Goal: Complete application form

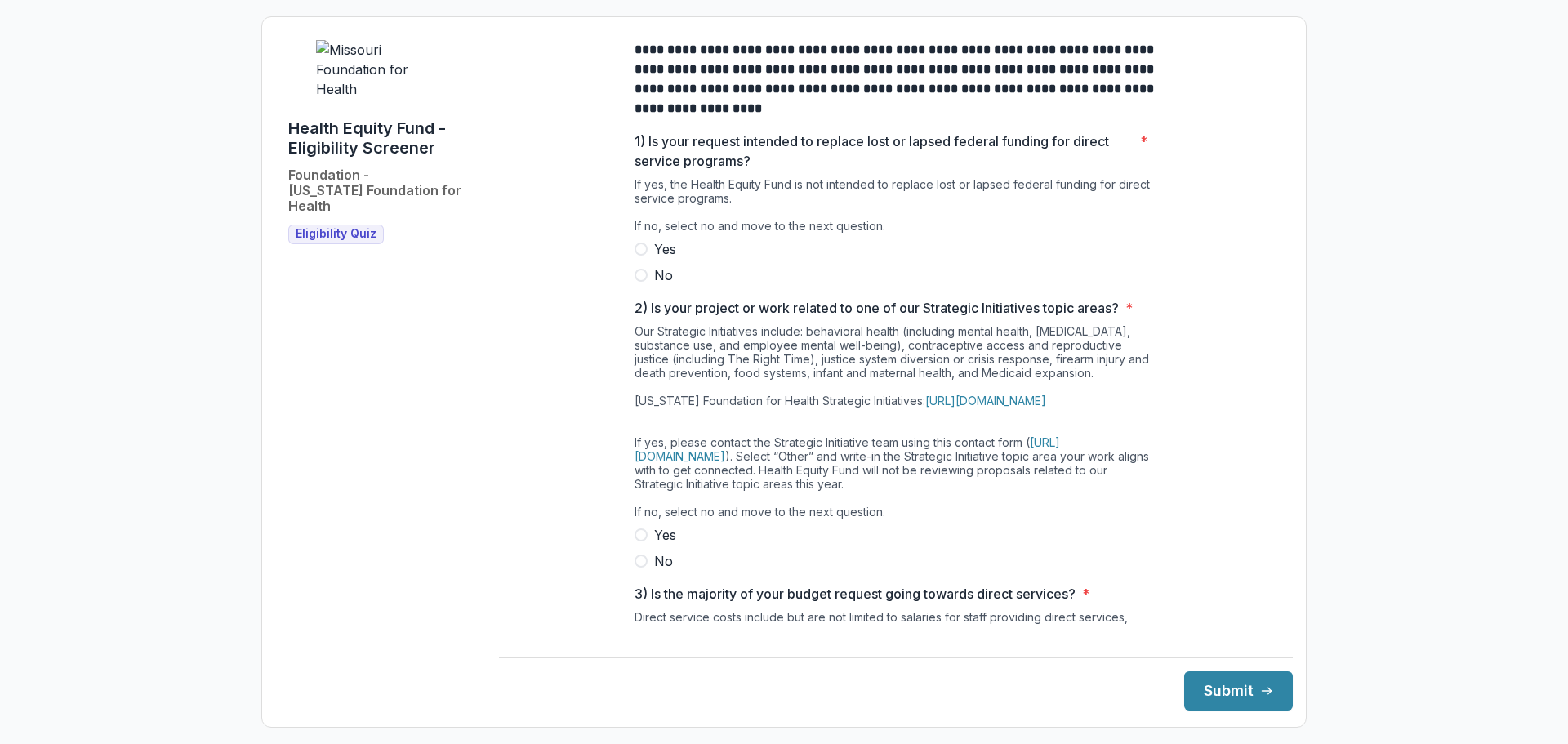
click at [642, 282] on span at bounding box center [640, 275] width 13 height 13
drag, startPoint x: 639, startPoint y: 583, endPoint x: 709, endPoint y: 592, distance: 70.6
click at [637, 567] on span at bounding box center [640, 560] width 13 height 13
click at [1245, 690] on button "Submit" at bounding box center [1239, 690] width 109 height 40
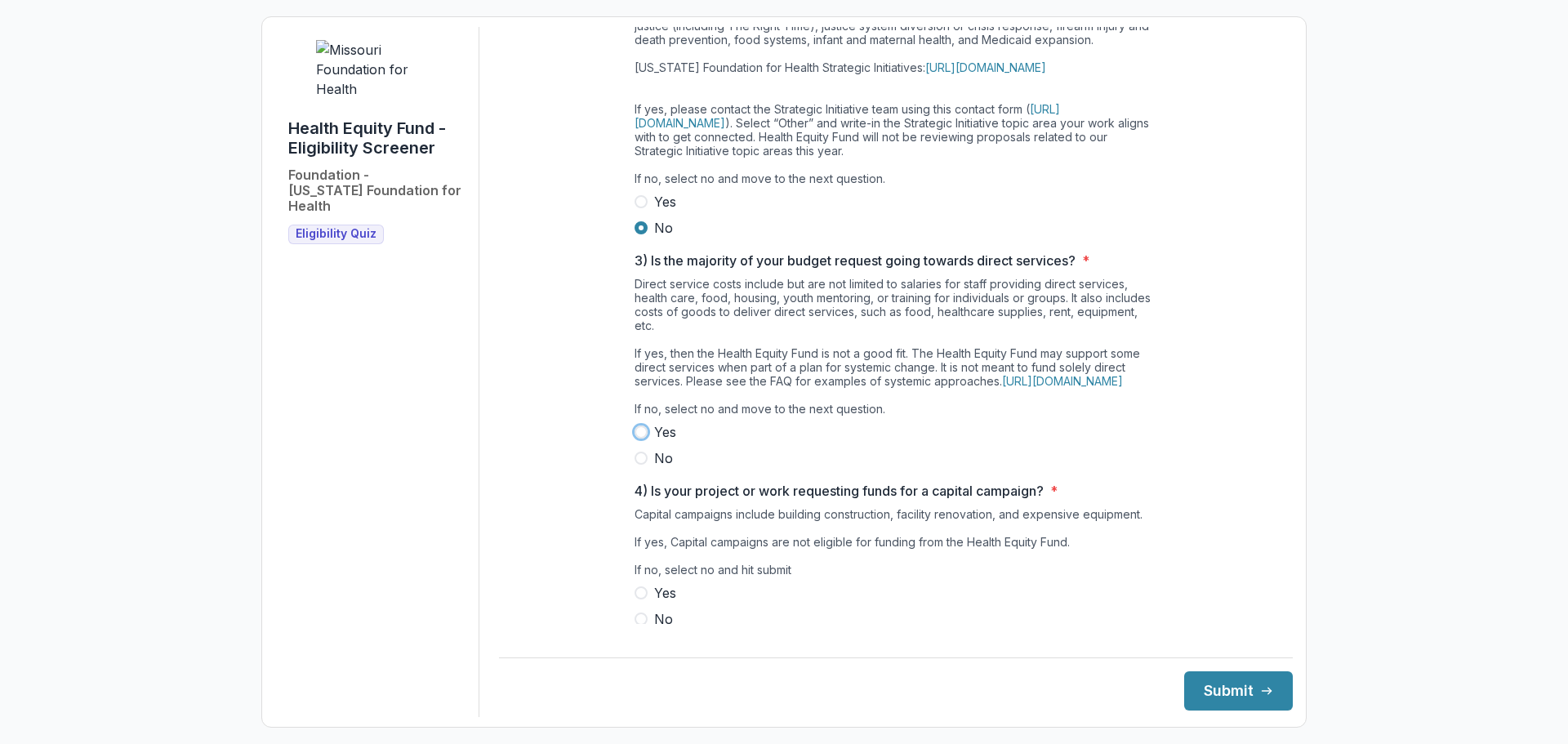
scroll to position [392, 0]
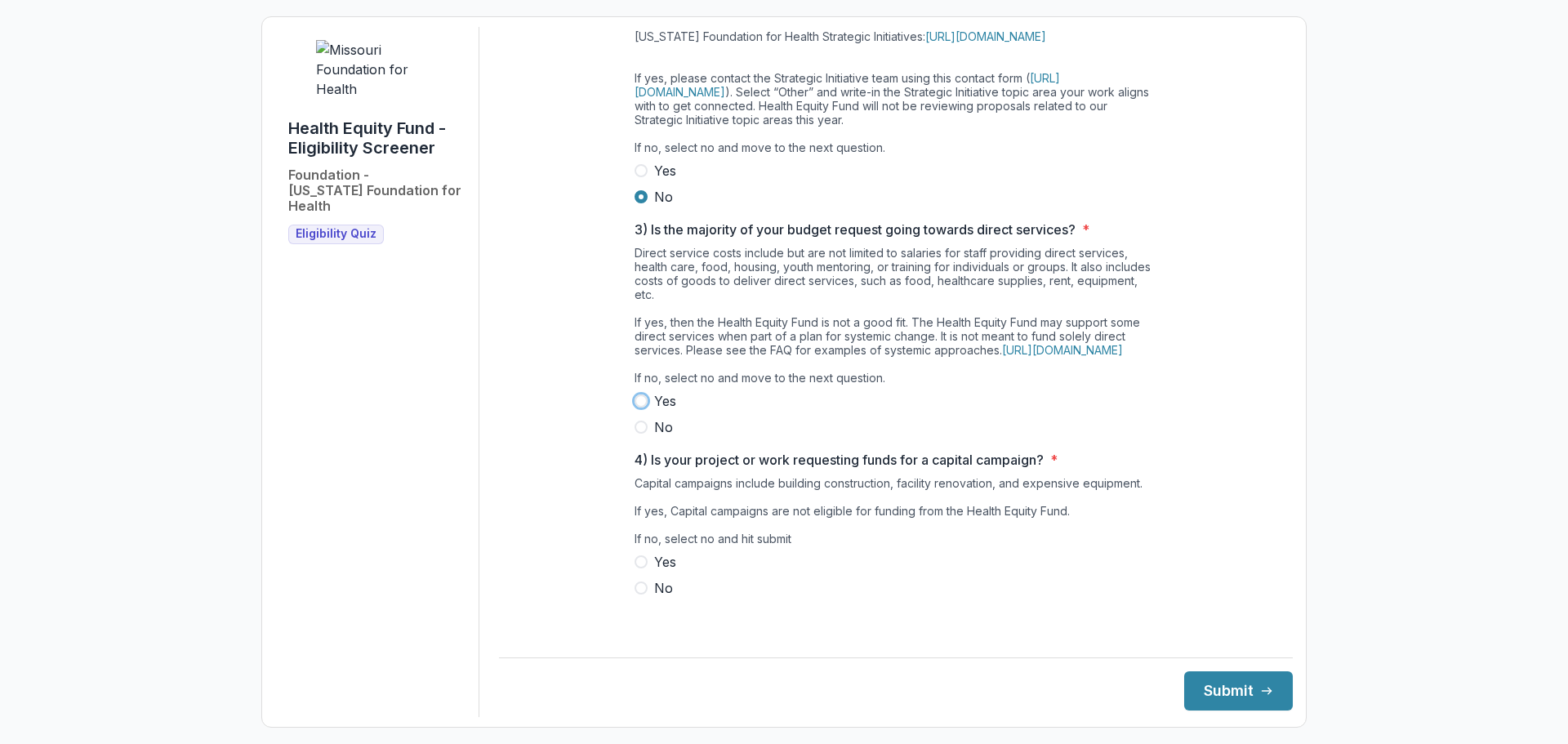
click at [752, 430] on label "No" at bounding box center [895, 427] width 523 height 19
click at [643, 595] on span at bounding box center [640, 588] width 13 height 13
drag, startPoint x: 1230, startPoint y: 683, endPoint x: 1226, endPoint y: 675, distance: 8.9
click at [1229, 683] on button "Submit" at bounding box center [1239, 690] width 109 height 40
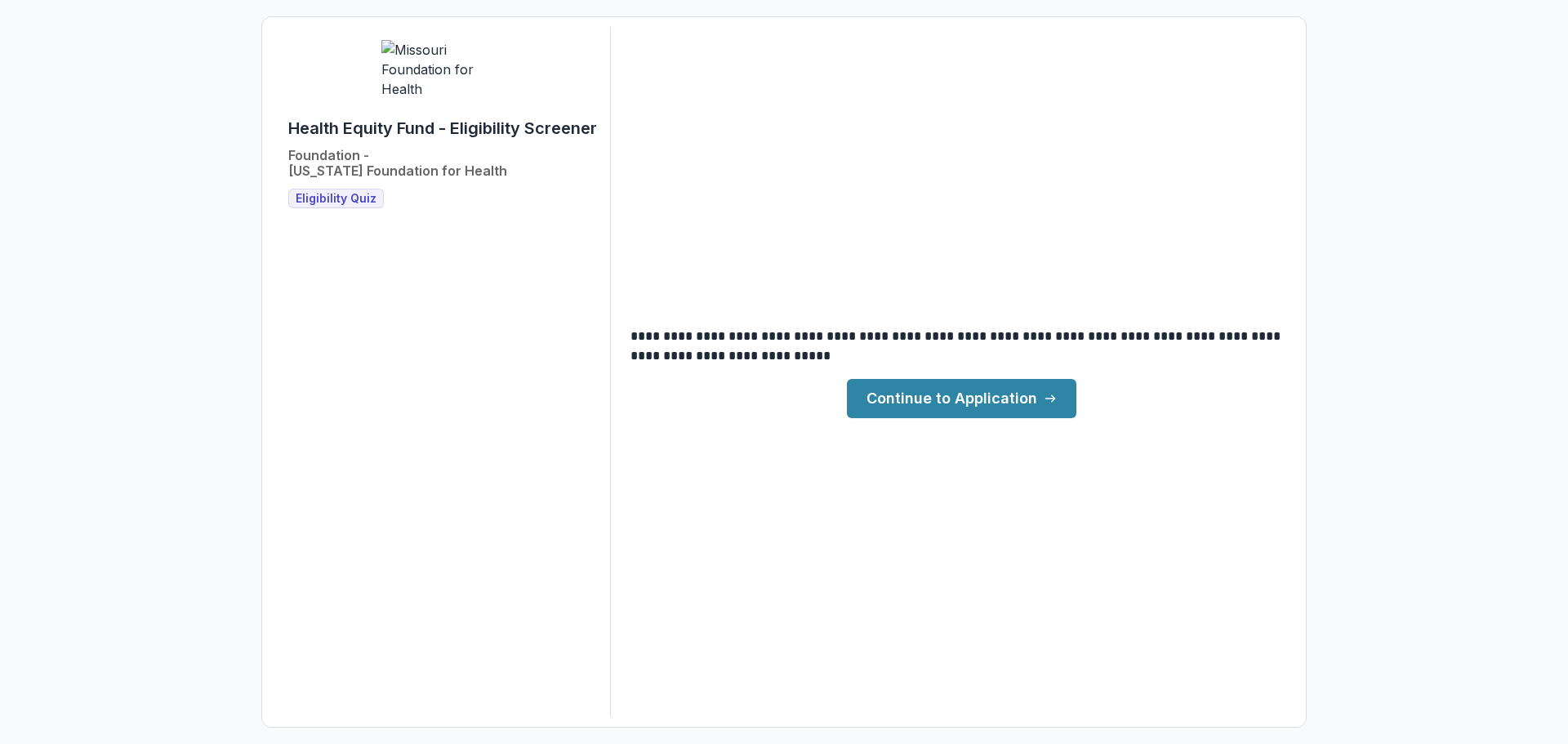
click at [948, 408] on link "Continue to Application" at bounding box center [961, 398] width 229 height 40
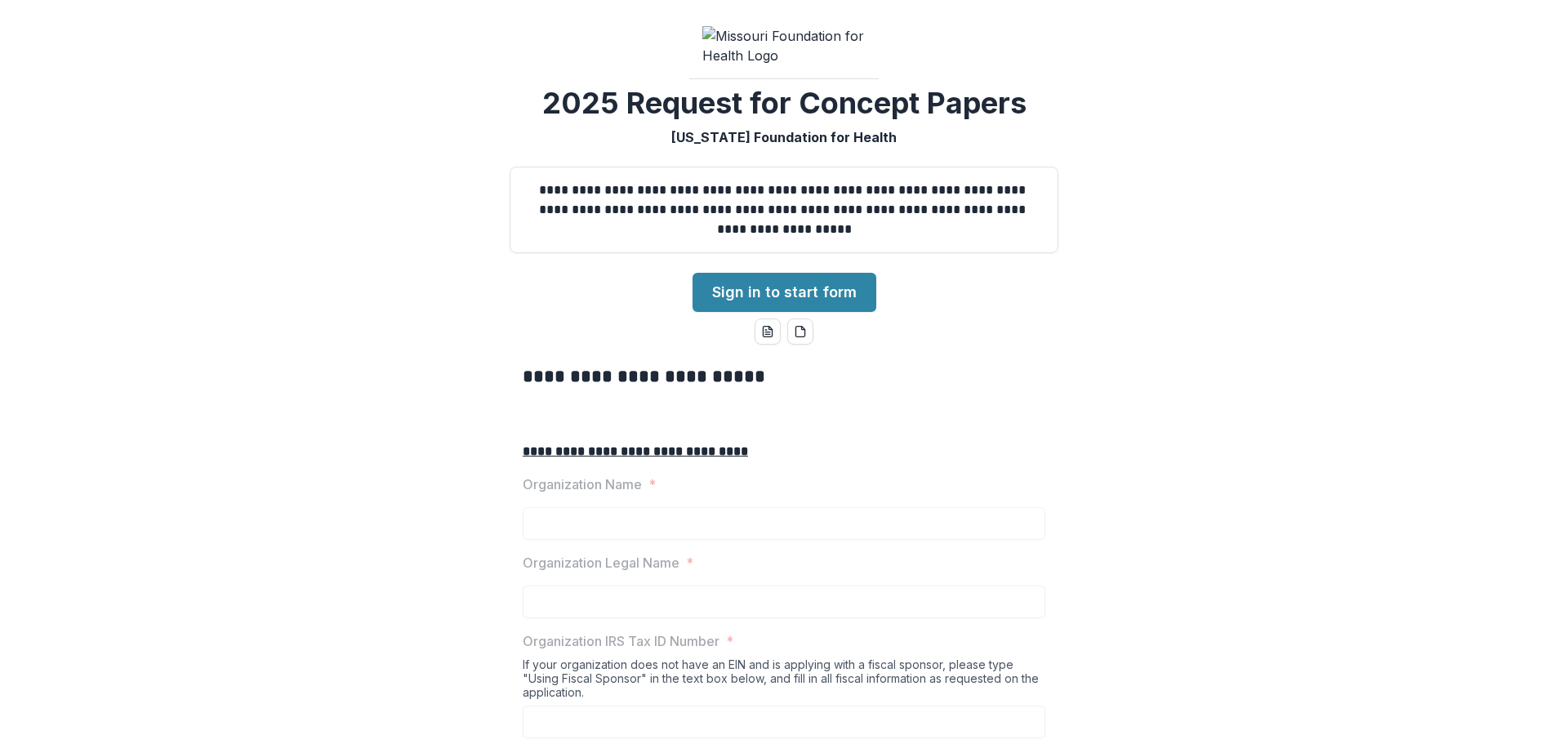
scroll to position [82, 0]
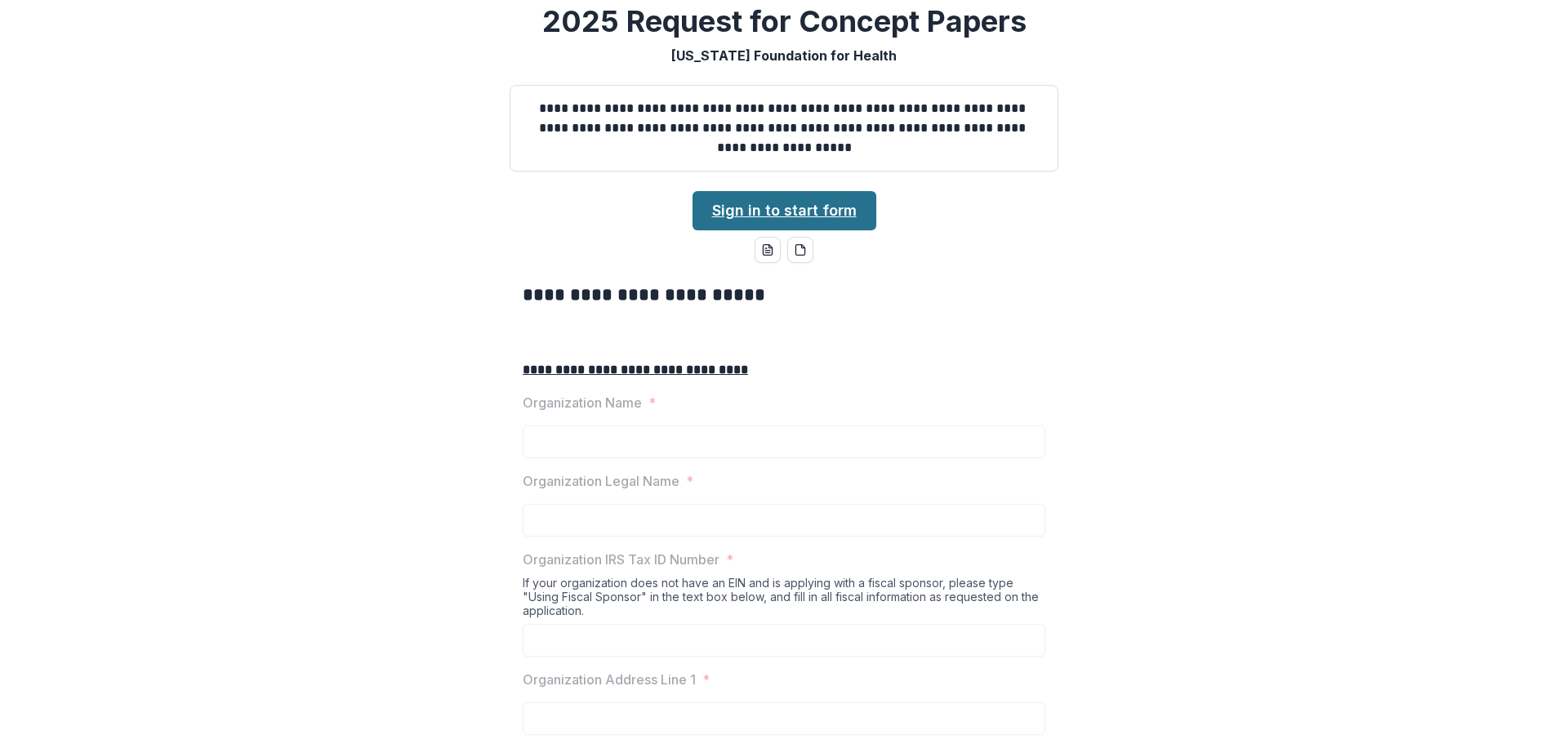
click at [820, 230] on link "Sign in to start form" at bounding box center [784, 211] width 184 height 40
